Goal: Transaction & Acquisition: Book appointment/travel/reservation

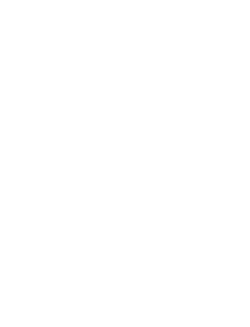
click at [15, 242] on div "Anreise" at bounding box center [24, 239] width 20 height 5
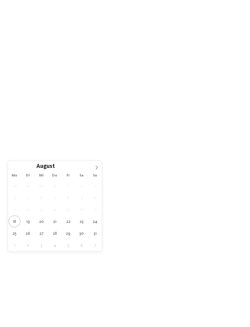
click at [97, 166] on icon at bounding box center [96, 167] width 4 height 4
click at [97, 167] on icon at bounding box center [96, 167] width 4 height 4
click at [95, 167] on icon at bounding box center [96, 167] width 4 height 4
click at [96, 168] on icon at bounding box center [96, 167] width 4 height 4
type div "[DATE]"
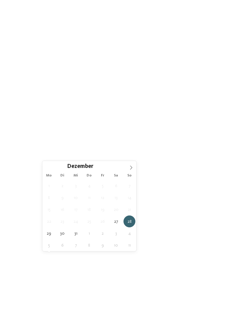
click at [132, 167] on icon at bounding box center [131, 167] width 4 height 4
type input "****"
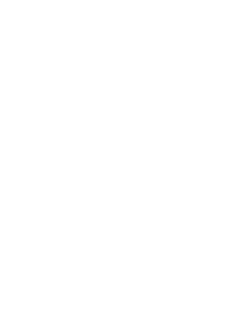
click at [66, 245] on div "02.01.2026" at bounding box center [58, 239] width 33 height 11
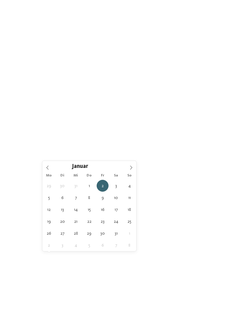
type div "[DATE]"
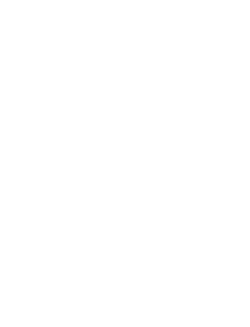
click at [137, 242] on span "Meine Wünsche" at bounding box center [131, 240] width 24 height 4
click at [110, 56] on div at bounding box center [113, 59] width 6 height 6
click at [109, 66] on div "Erlebnisschwimmbad" at bounding box center [76, 72] width 79 height 12
click at [112, 69] on div at bounding box center [113, 72] width 6 height 6
click at [171, 272] on div "übernehmen" at bounding box center [125, 278] width 177 height 12
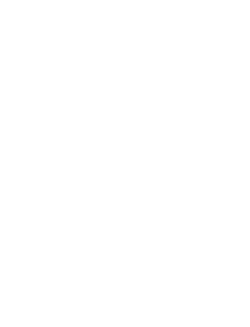
scroll to position [171, 0]
click at [230, 74] on link "Hotel finden" at bounding box center [225, 68] width 33 height 11
click at [180, 208] on h4 "****ˢ Garberhof Dolomit Family" at bounding box center [183, 212] width 98 height 8
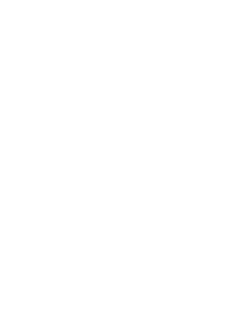
click at [54, 224] on span "www.hotelgarberhof.it" at bounding box center [38, 226] width 35 height 5
click at [235, 101] on icon at bounding box center [237, 106] width 13 height 11
click at [15, 39] on icon at bounding box center [13, 40] width 15 height 12
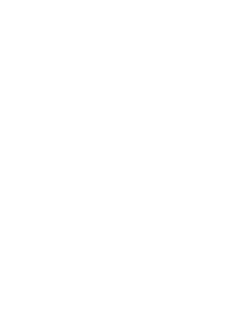
scroll to position [231, 0]
click at [49, 209] on div "Dolomiten – Olang Fameli ****ˢ Familie Gasser € € € € Family Experiences HAPPY …" at bounding box center [67, 251] width 110 height 85
click at [225, 9] on img at bounding box center [234, 13] width 30 height 15
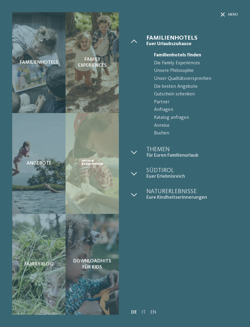
click at [218, 12] on div "Menü" at bounding box center [184, 23] width 107 height 23
click at [222, 12] on icon at bounding box center [223, 14] width 4 height 4
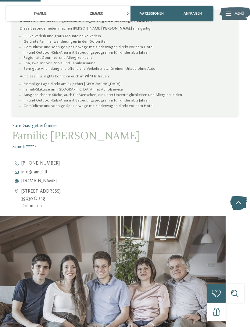
scroll to position [339, 0]
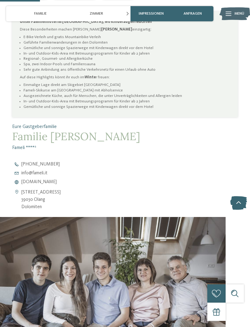
click at [43, 181] on span "www.fameli.it" at bounding box center [38, 182] width 35 height 5
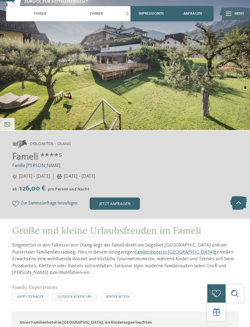
scroll to position [0, 0]
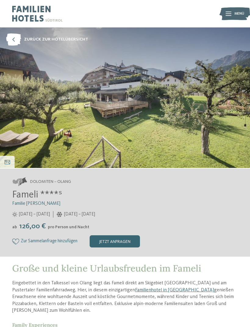
click at [15, 38] on icon at bounding box center [13, 40] width 15 height 12
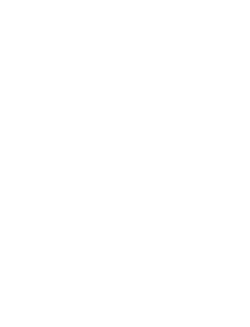
scroll to position [262, 0]
click at [90, 178] on h4 "Family Home Alpenhof ****" at bounding box center [67, 182] width 98 height 8
click at [16, 39] on icon at bounding box center [13, 40] width 15 height 12
click at [84, 232] on h4 "linara mountain family stay ***" at bounding box center [67, 236] width 98 height 8
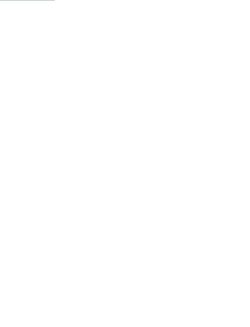
scroll to position [416, 0]
click at [59, 138] on span "www.linara-family.it/de" at bounding box center [44, 138] width 46 height 5
click at [17, 41] on icon at bounding box center [13, 40] width 15 height 12
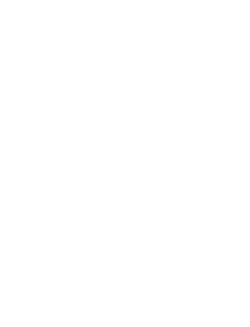
click at [87, 106] on div "Meraner Land – Schenna Familienalm & Almchalets Taser Alm Familie Gamper € € € …" at bounding box center [67, 152] width 110 height 93
click at [57, 133] on span "www.taseralm.com" at bounding box center [38, 135] width 35 height 5
click at [14, 39] on icon at bounding box center [13, 40] width 15 height 12
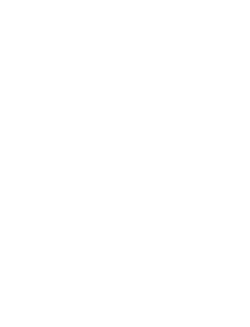
scroll to position [15, 0]
click at [226, 123] on span "filtern" at bounding box center [221, 125] width 14 height 4
click at [87, 110] on h4 "Post Alpina - Family Mountain Chalets ****ˢ" at bounding box center [67, 118] width 98 height 16
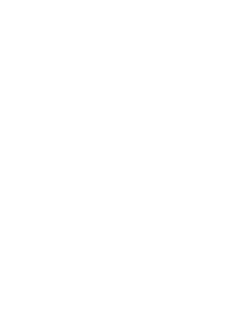
click at [49, 214] on span "[DOMAIN_NAME]" at bounding box center [38, 215] width 35 height 5
click at [11, 40] on icon at bounding box center [13, 40] width 15 height 12
click at [222, 117] on span "filtern" at bounding box center [221, 119] width 14 height 4
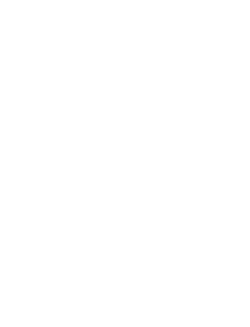
scroll to position [155, 0]
click at [74, 123] on h4 "Family Hotel Gutenberg ****" at bounding box center [67, 127] width 98 height 8
click at [57, 203] on span "[DOMAIN_NAME]" at bounding box center [38, 203] width 35 height 5
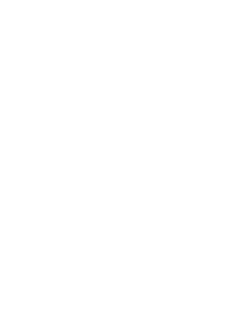
click at [11, 36] on icon at bounding box center [13, 40] width 15 height 12
click at [81, 191] on h4 "Family Resort [PERSON_NAME] ****ˢ" at bounding box center [67, 199] width 98 height 16
click at [57, 243] on span "www.familyresort-rainer.com" at bounding box center [38, 243] width 35 height 5
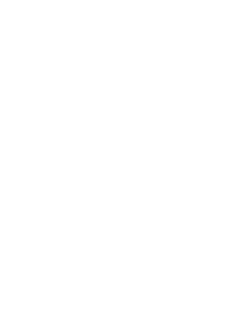
scroll to position [0, 0]
click at [15, 38] on icon at bounding box center [13, 40] width 15 height 12
click at [84, 155] on h4 "Falkensteiner Family Resort Lido ****ˢ" at bounding box center [67, 163] width 98 height 16
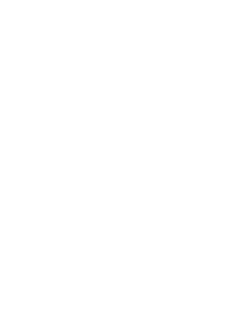
click at [67, 193] on span "www.falkensteiner.com/lido" at bounding box center [44, 192] width 46 height 5
click at [17, 40] on icon at bounding box center [13, 40] width 15 height 12
click at [202, 174] on h5 "Familie [PERSON_NAME]" at bounding box center [183, 178] width 98 height 8
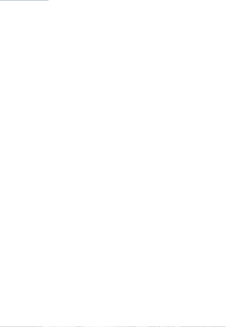
scroll to position [377, 0]
click at [57, 188] on span "www.dasgerstlfamily.com" at bounding box center [38, 190] width 35 height 5
click at [15, 37] on icon at bounding box center [13, 40] width 15 height 12
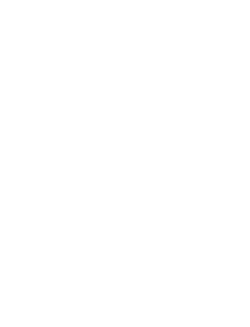
click at [95, 106] on div "Eisacktal – Vals-[GEOGRAPHIC_DATA] Familienhotel Huber ****ˢ Familie Stolz € € …" at bounding box center [67, 153] width 110 height 95
click at [53, 287] on span "www.hotelhuber.com" at bounding box center [38, 289] width 35 height 5
click at [10, 36] on icon at bounding box center [13, 40] width 15 height 12
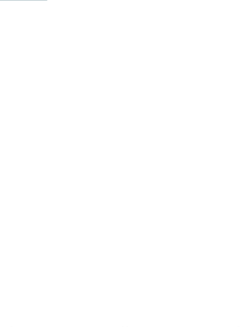
scroll to position [300, 0]
click at [194, 146] on h4 "AKI Family Resort PLOSE" at bounding box center [183, 150] width 98 height 8
click at [52, 283] on span "[DOMAIN_NAME]" at bounding box center [38, 285] width 35 height 5
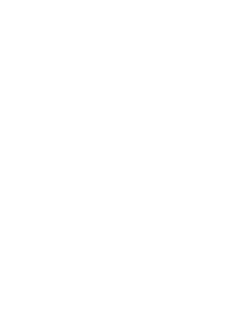
click at [13, 41] on icon at bounding box center [13, 40] width 15 height 12
click at [208, 127] on div "Eisacktal – Meransen Hotel Familiamus ***** Familie Nestl € € € € Family Experi…" at bounding box center [183, 158] width 110 height 95
click at [57, 319] on span "www.familiamus.com" at bounding box center [38, 321] width 35 height 5
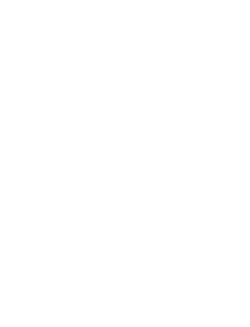
scroll to position [0, 0]
click at [12, 40] on icon at bounding box center [13, 40] width 15 height 12
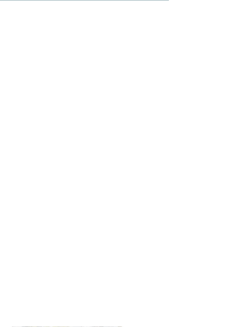
scroll to position [1076, 0]
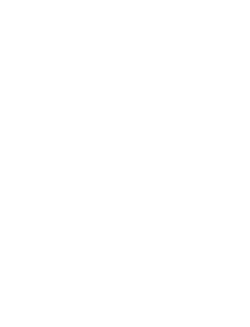
click at [193, 198] on h4 "Familyhotel Biancaneve ****ˢ" at bounding box center [183, 202] width 98 height 8
click at [48, 198] on span "www.biancaneve.it" at bounding box center [38, 199] width 35 height 5
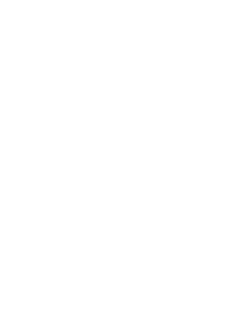
click at [13, 40] on icon at bounding box center [13, 40] width 15 height 12
